Goal: Information Seeking & Learning: Learn about a topic

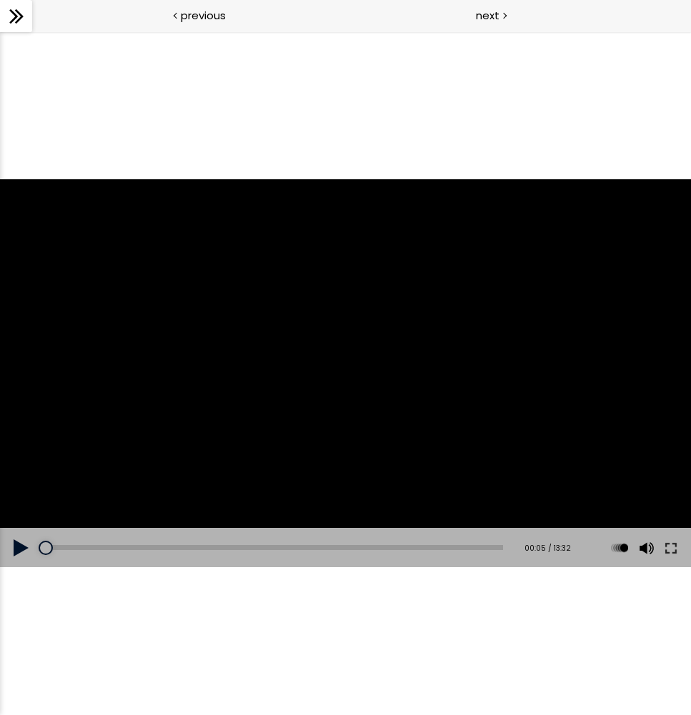
drag, startPoint x: 477, startPoint y: 84, endPoint x: 485, endPoint y: 43, distance: 41.5
click at [479, 82] on div "The video is loading... Click for sound @keyframes VOLUME_SMALL_WAVE_FLASH { 0%…" at bounding box center [345, 372] width 691 height 683
click at [27, 543] on button at bounding box center [21, 548] width 43 height 40
drag, startPoint x: 47, startPoint y: 542, endPoint x: 14, endPoint y: 546, distance: 33.8
click at [14, 546] on div "Add chapter 00:00 00:00 / 13:32 Subtitles None Auto x 2 x 1.5 x 1.25 x 1 x 0.75…" at bounding box center [345, 548] width 691 height 40
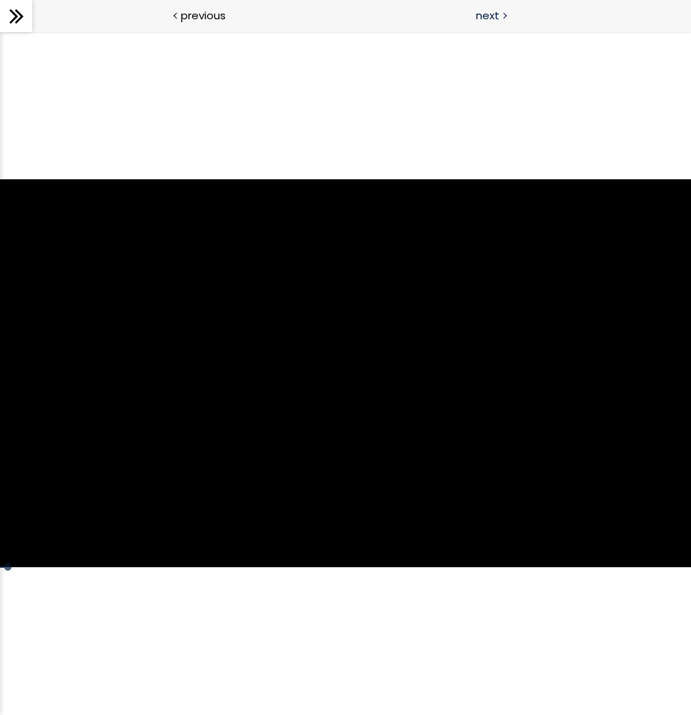
click at [490, 17] on span "next" at bounding box center [488, 15] width 24 height 16
click at [488, 14] on span "next" at bounding box center [488, 15] width 24 height 16
click at [492, 18] on span "next" at bounding box center [488, 15] width 24 height 16
click at [491, 16] on span "next" at bounding box center [488, 15] width 24 height 16
click at [488, 16] on span "next" at bounding box center [488, 15] width 24 height 16
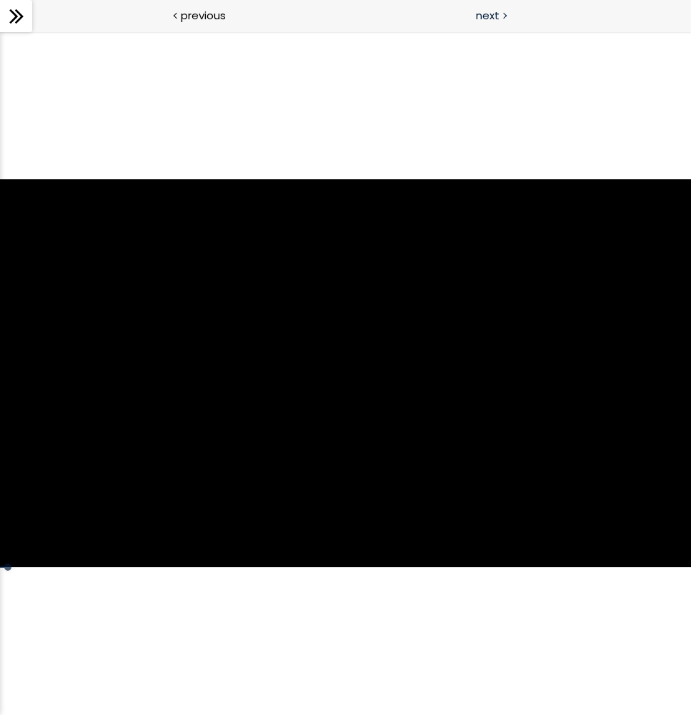
click at [496, 14] on span "next" at bounding box center [488, 15] width 24 height 16
click at [493, 13] on span "next" at bounding box center [488, 15] width 24 height 16
click at [212, 19] on span "previous" at bounding box center [203, 15] width 45 height 16
